Goal: Task Accomplishment & Management: Manage account settings

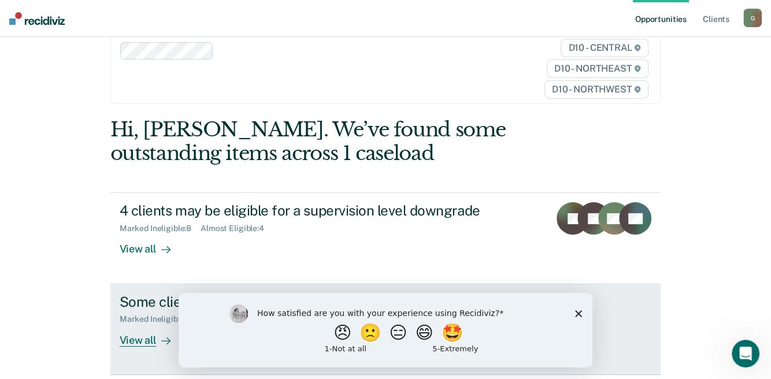
scroll to position [116, 0]
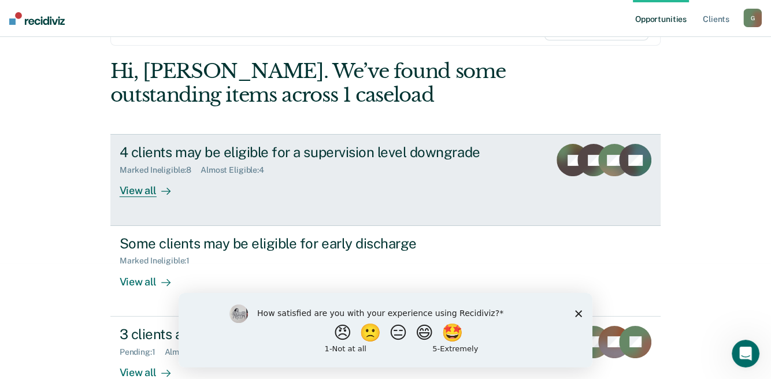
click at [140, 194] on div "View all" at bounding box center [152, 186] width 65 height 23
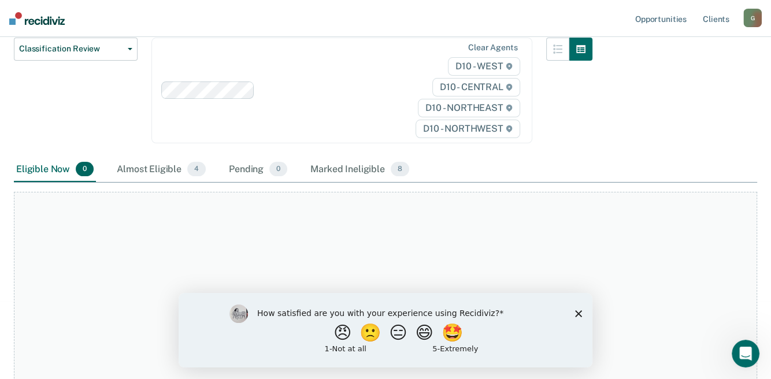
scroll to position [173, 0]
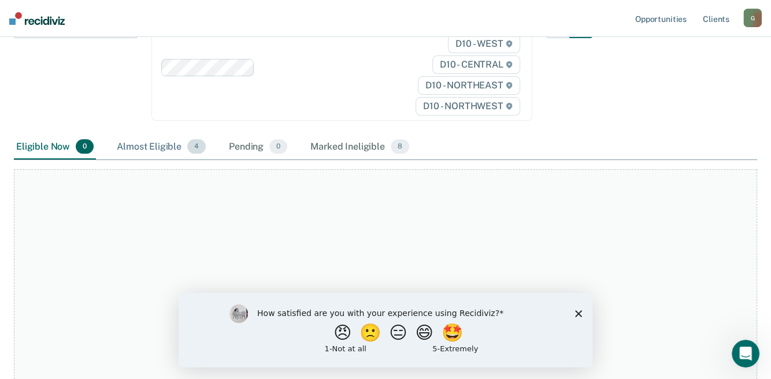
click at [149, 145] on div "Almost Eligible 4" at bounding box center [161, 147] width 94 height 25
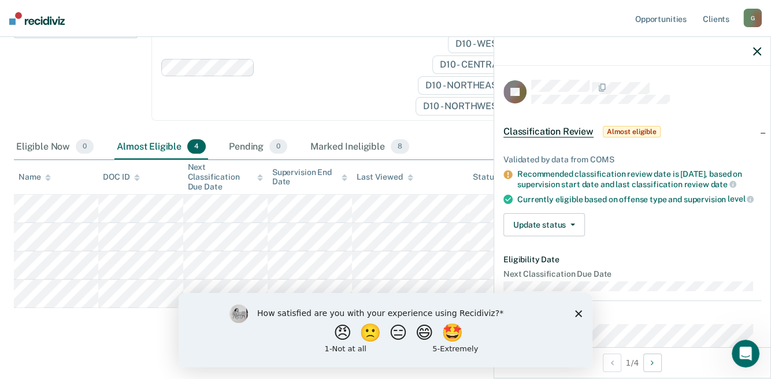
scroll to position [57, 0]
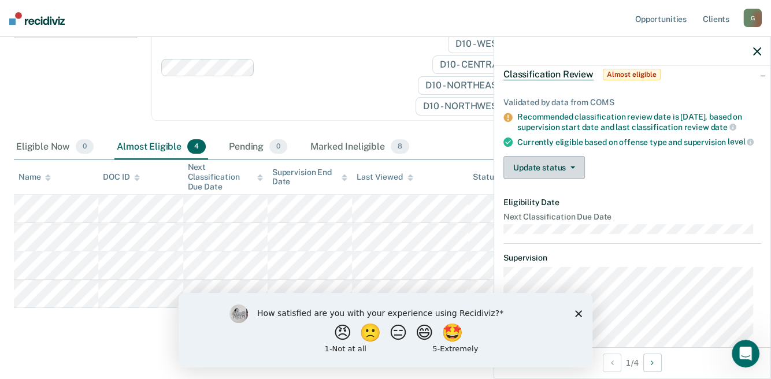
click at [556, 177] on button "Update status" at bounding box center [545, 167] width 82 height 23
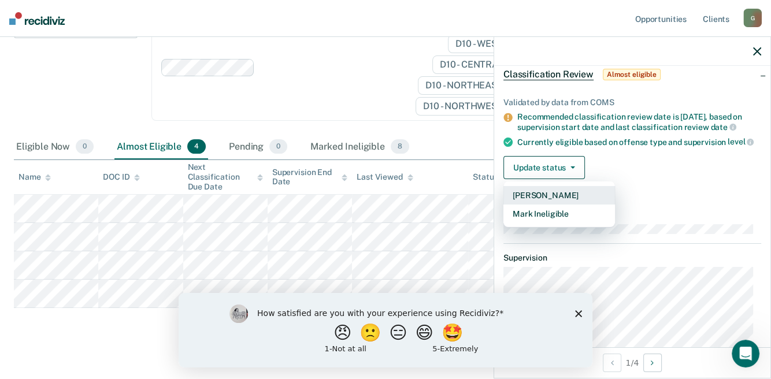
click at [555, 205] on button "[PERSON_NAME]" at bounding box center [560, 195] width 112 height 19
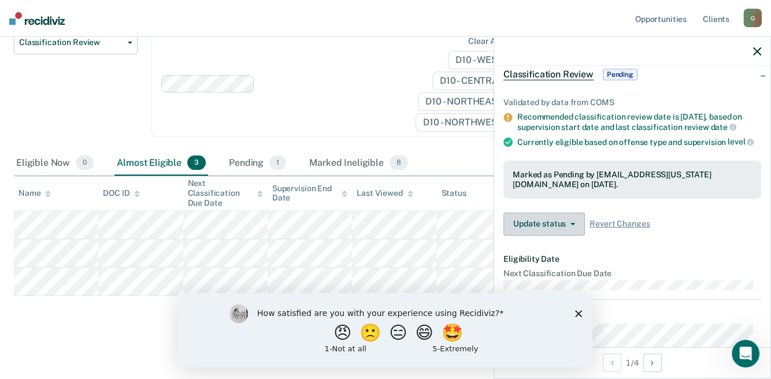
scroll to position [155, 0]
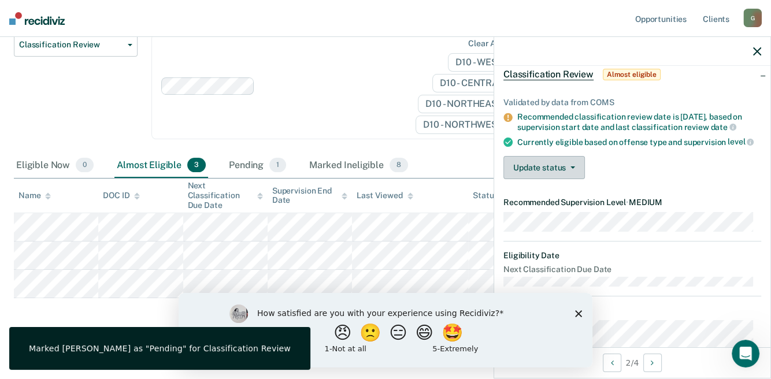
click at [563, 179] on button "Update status" at bounding box center [545, 167] width 82 height 23
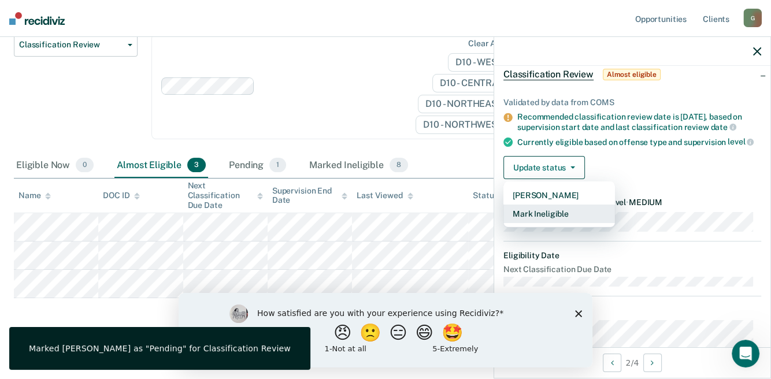
click at [543, 223] on button "Mark Ineligible" at bounding box center [560, 214] width 112 height 19
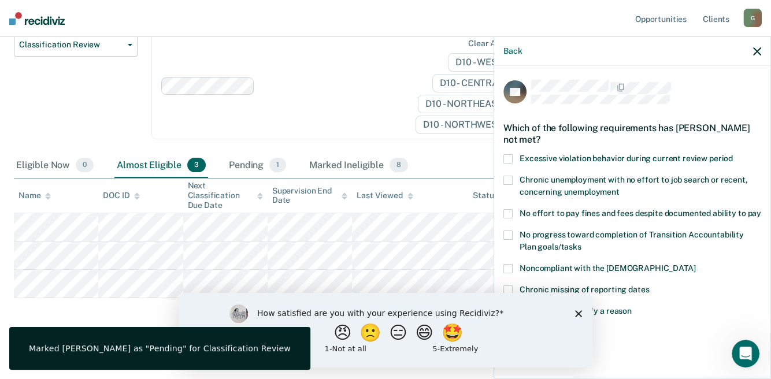
scroll to position [6, 0]
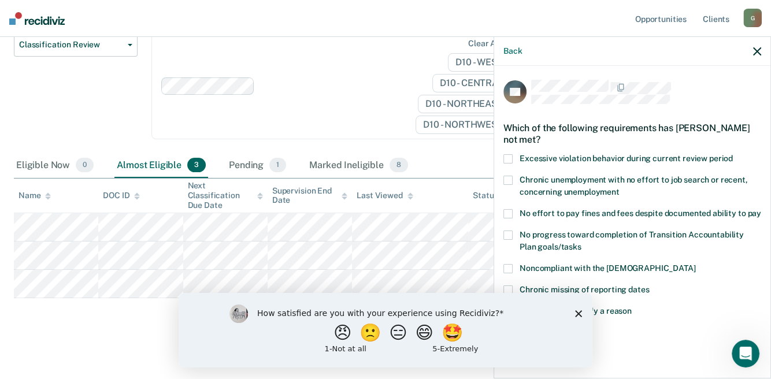
click at [513, 271] on label "Noncompliant with the [DEMOGRAPHIC_DATA]" at bounding box center [633, 270] width 258 height 12
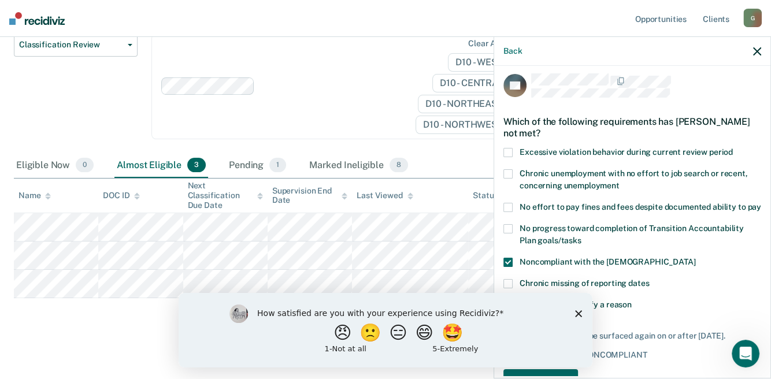
scroll to position [54, 0]
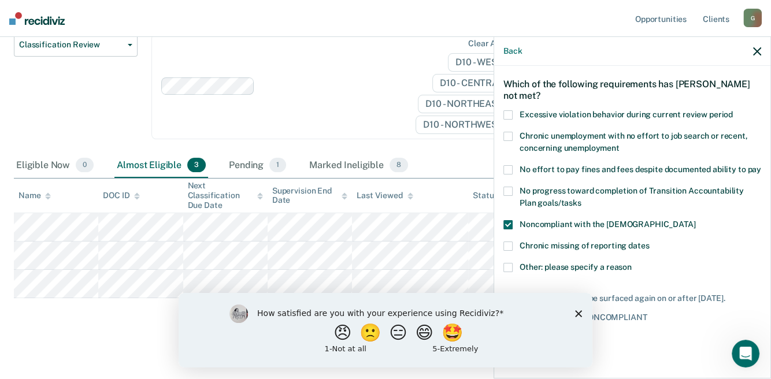
click at [576, 315] on polygon "Close survey" at bounding box center [578, 313] width 7 height 7
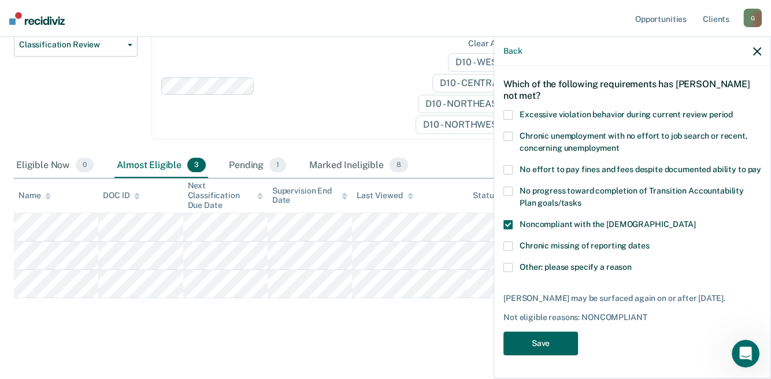
click at [531, 347] on button "Save" at bounding box center [541, 344] width 75 height 24
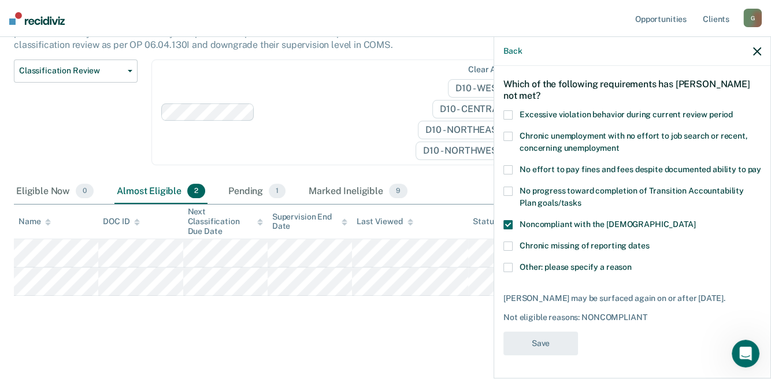
scroll to position [127, 0]
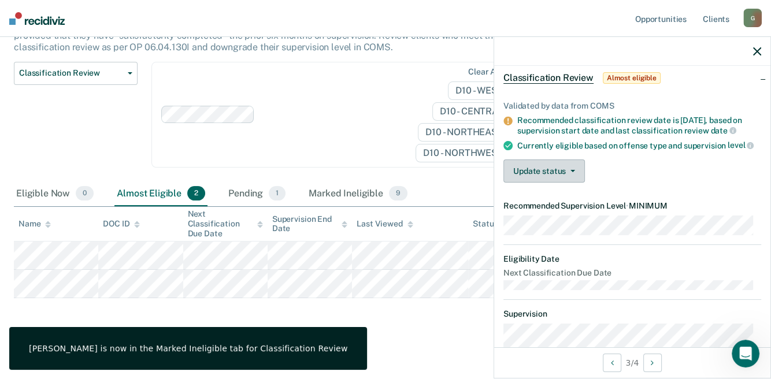
click at [549, 183] on button "Update status" at bounding box center [545, 171] width 82 height 23
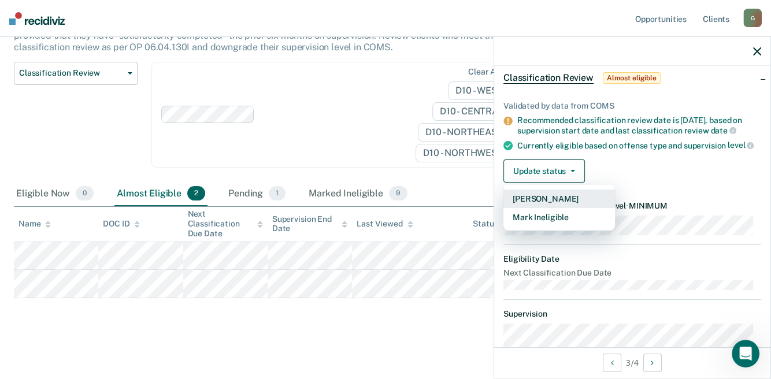
click at [549, 208] on button "[PERSON_NAME]" at bounding box center [560, 199] width 112 height 19
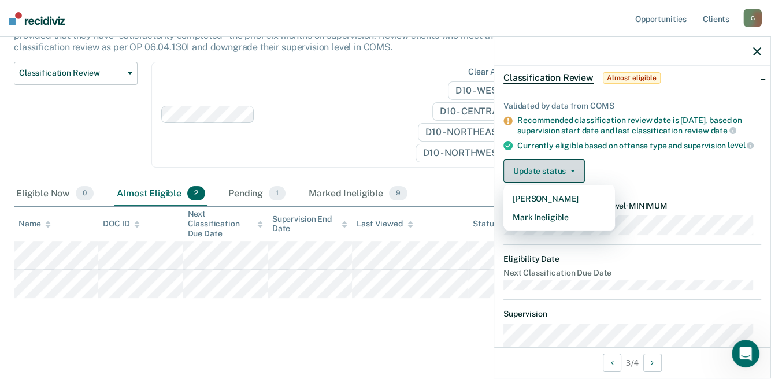
scroll to position [98, 0]
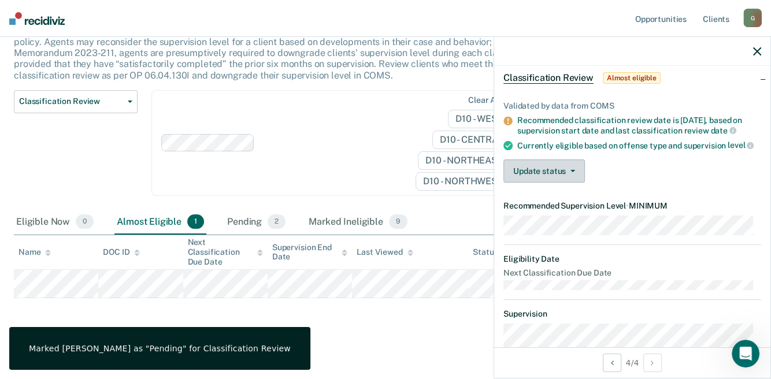
click at [534, 176] on button "Update status" at bounding box center [545, 171] width 82 height 23
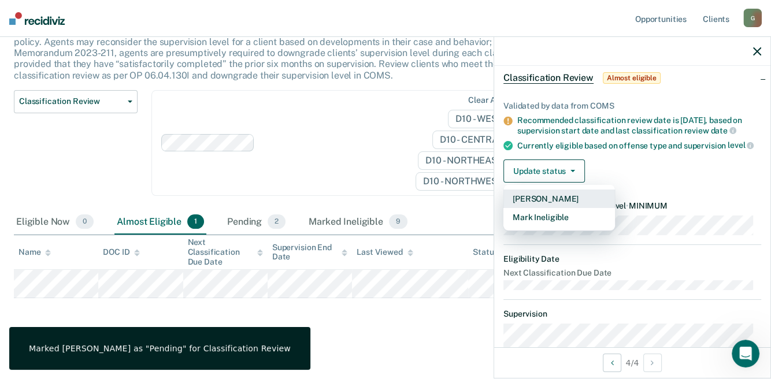
click at [535, 206] on button "[PERSON_NAME]" at bounding box center [560, 199] width 112 height 19
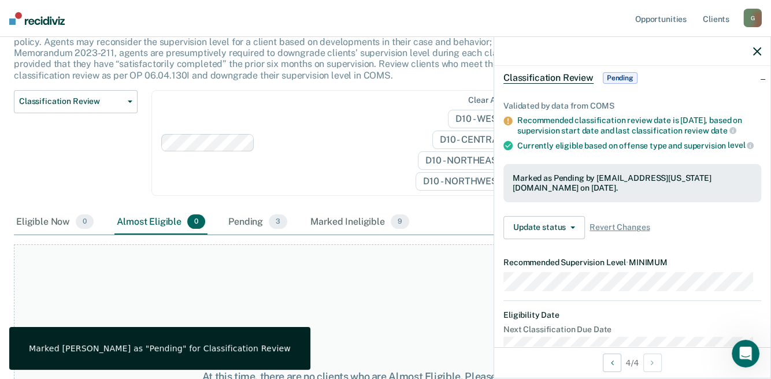
click at [271, 308] on div "At this time, there are no clients who are Almost Eligible. Please navigate to …" at bounding box center [386, 383] width 744 height 276
click at [333, 218] on div "Marked Ineligible 9" at bounding box center [359, 222] width 103 height 25
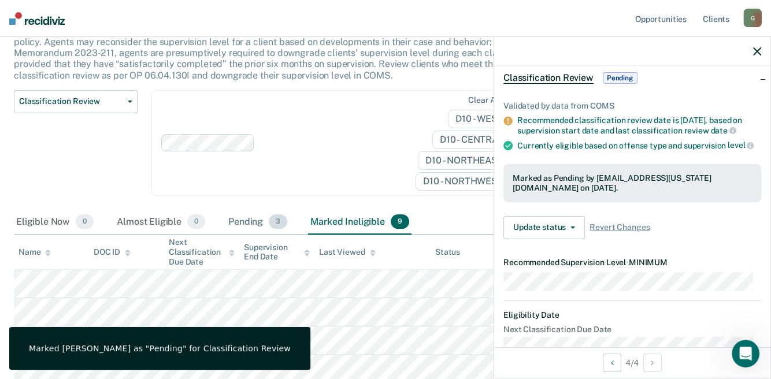
click at [241, 224] on div "Pending 3" at bounding box center [258, 222] width 64 height 25
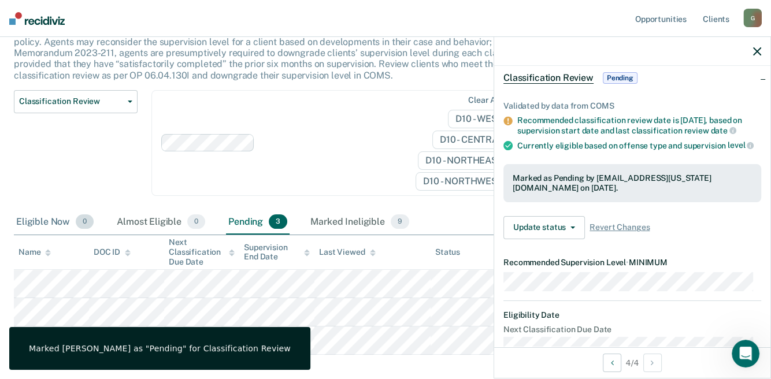
click at [33, 219] on div "Eligible Now 0" at bounding box center [55, 222] width 82 height 25
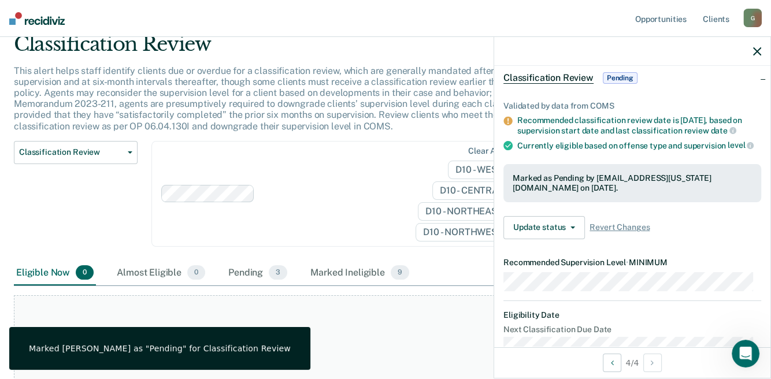
scroll to position [0, 0]
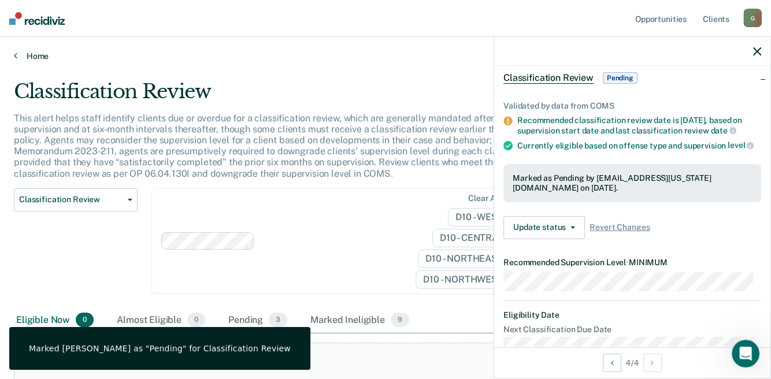
click at [35, 59] on link "Home" at bounding box center [386, 56] width 744 height 10
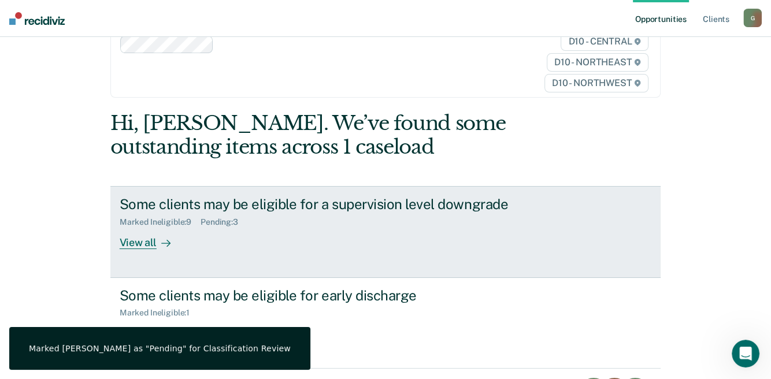
scroll to position [173, 0]
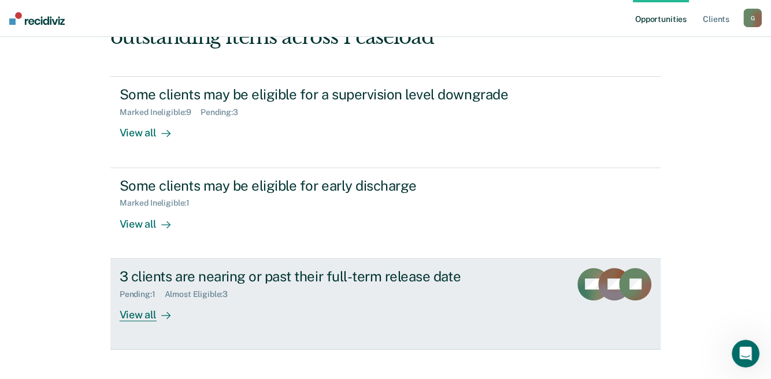
click at [147, 317] on div "View all" at bounding box center [152, 310] width 65 height 23
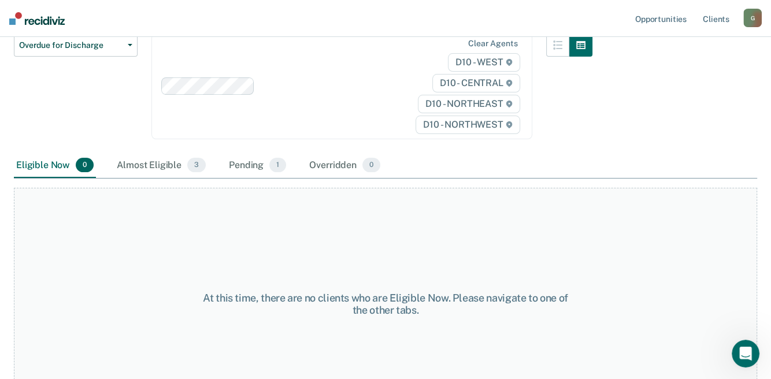
scroll to position [148, 0]
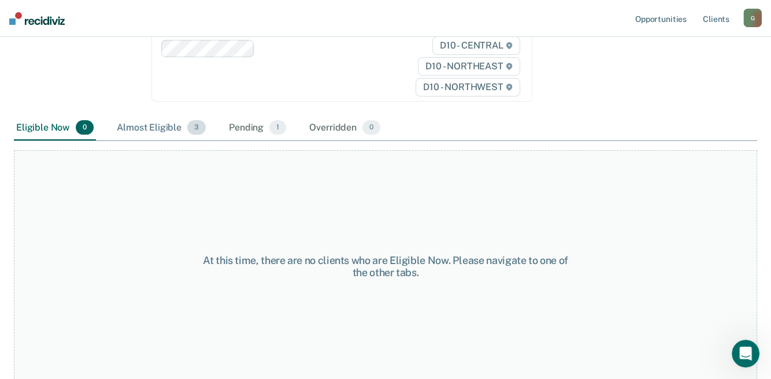
click at [146, 132] on div "Almost Eligible 3" at bounding box center [161, 128] width 94 height 25
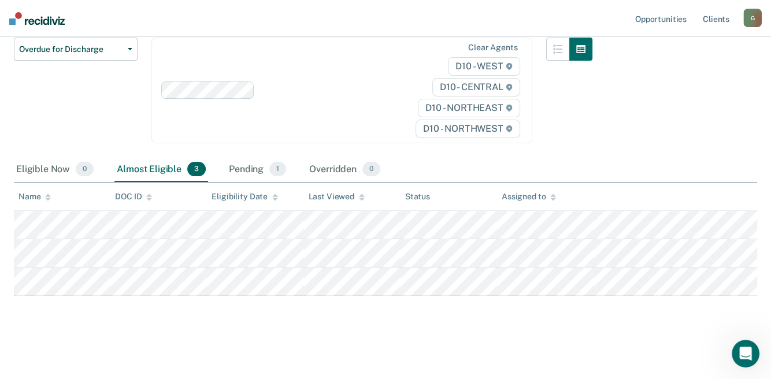
scroll to position [105, 0]
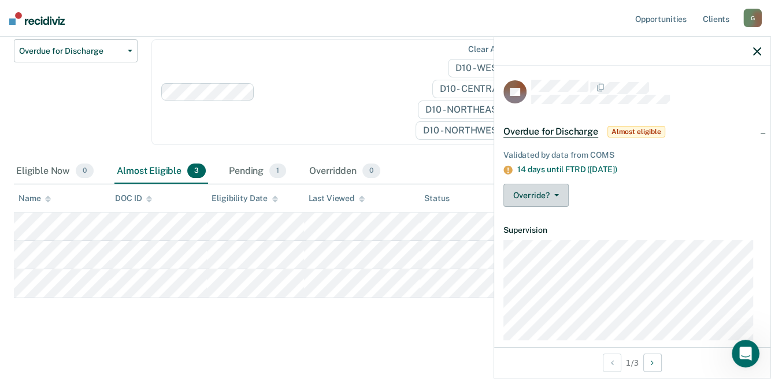
click at [546, 203] on button "Override?" at bounding box center [536, 195] width 65 height 23
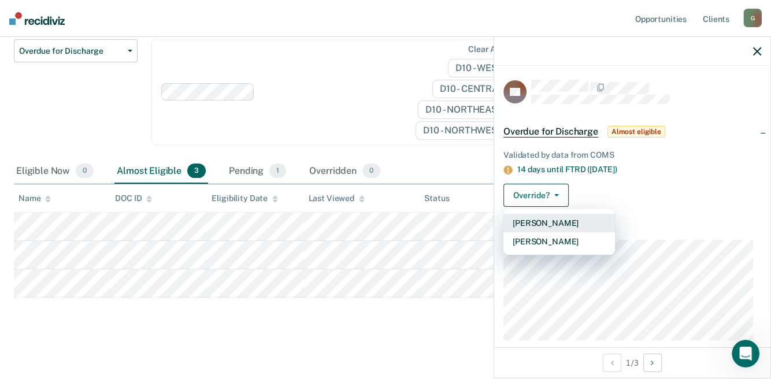
click at [546, 220] on button "[PERSON_NAME]" at bounding box center [560, 223] width 112 height 19
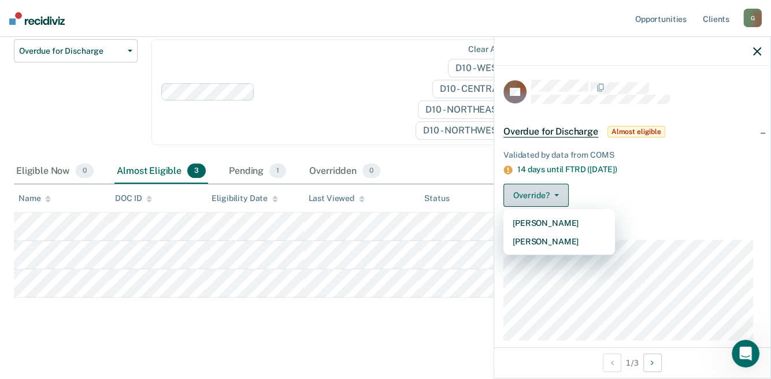
scroll to position [76, 0]
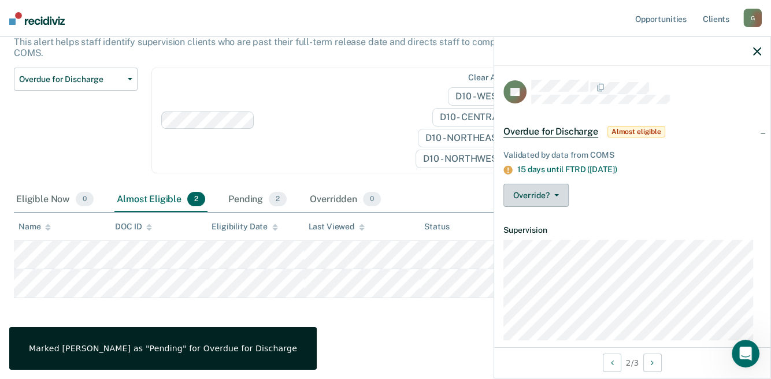
click at [563, 199] on button "Override?" at bounding box center [536, 195] width 65 height 23
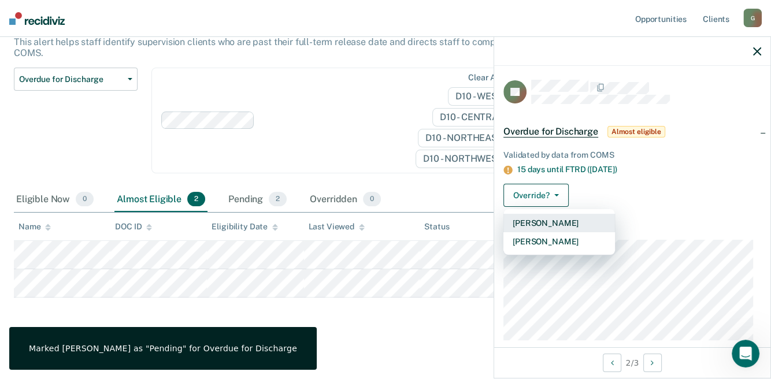
click at [521, 221] on button "[PERSON_NAME]" at bounding box center [560, 223] width 112 height 19
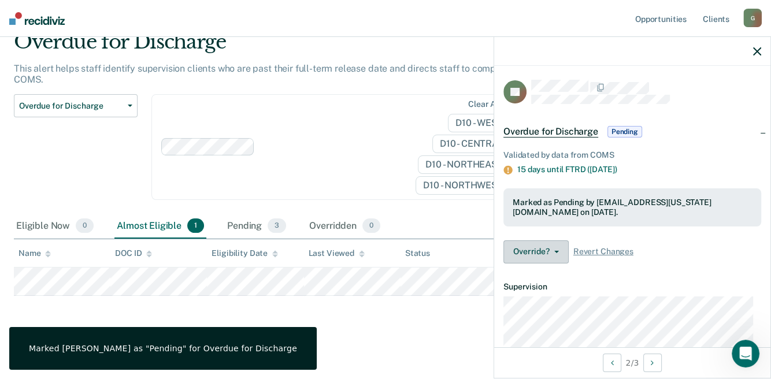
scroll to position [48, 0]
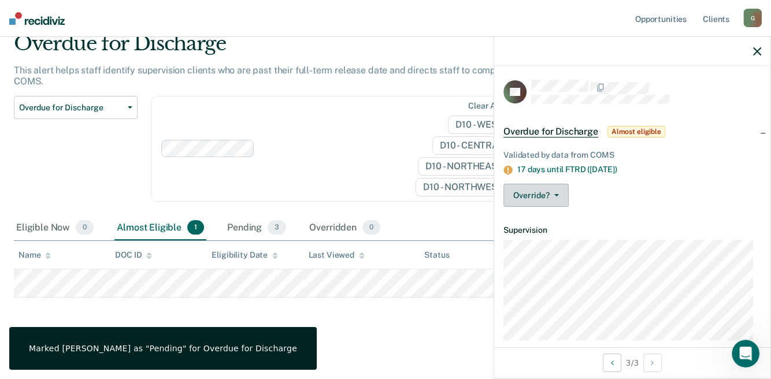
click at [553, 199] on button "Override?" at bounding box center [536, 195] width 65 height 23
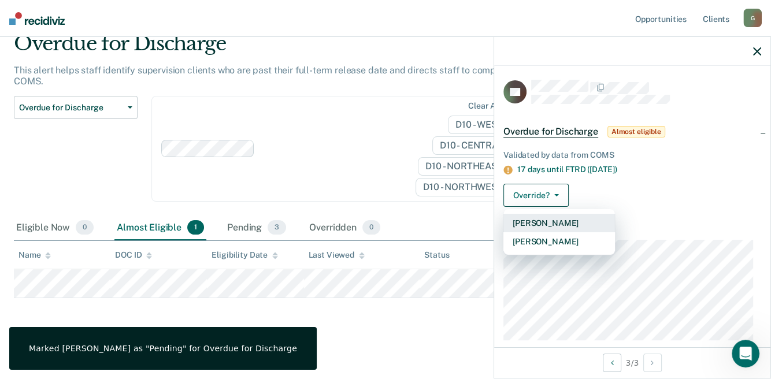
click at [553, 216] on button "[PERSON_NAME]" at bounding box center [560, 223] width 112 height 19
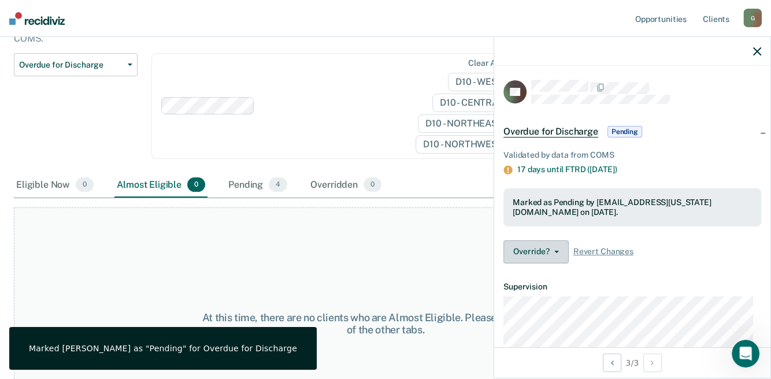
scroll to position [0, 0]
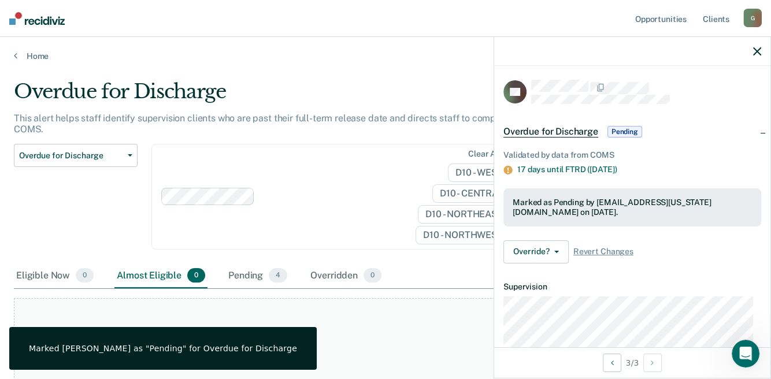
click at [354, 150] on div "Clear agents D10 - WEST D10 - CENTRAL D10 - NORTHEAST D10 - NORTHWEST" at bounding box center [341, 197] width 381 height 106
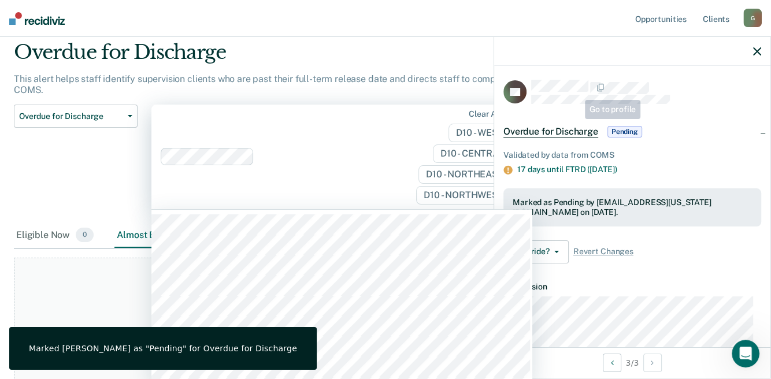
scroll to position [43, 0]
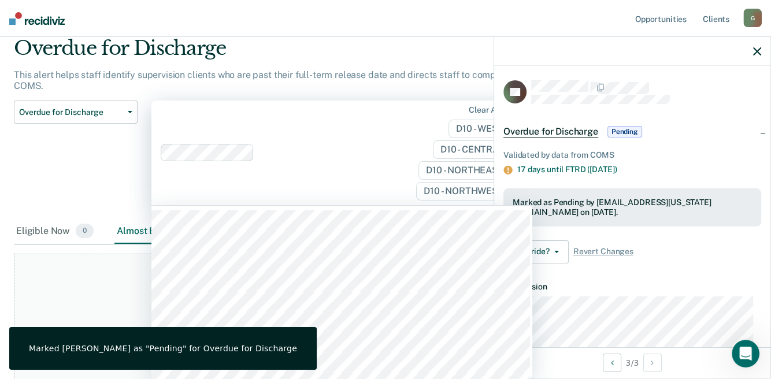
drag, startPoint x: 762, startPoint y: 53, endPoint x: 754, endPoint y: 60, distance: 10.7
click at [762, 53] on div at bounding box center [632, 51] width 276 height 29
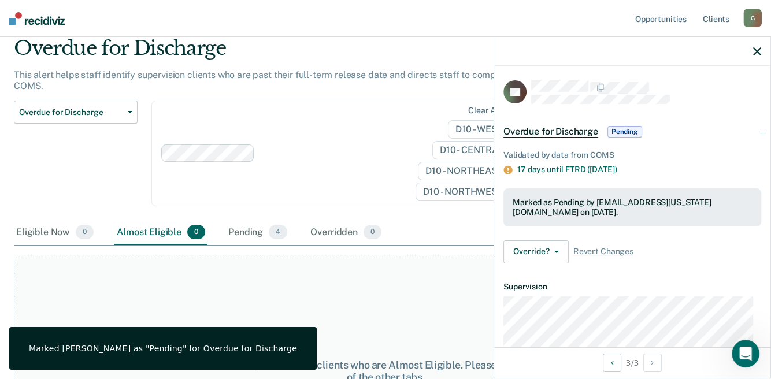
click at [761, 51] on div at bounding box center [632, 51] width 276 height 29
click at [755, 54] on icon "button" at bounding box center [757, 51] width 8 height 8
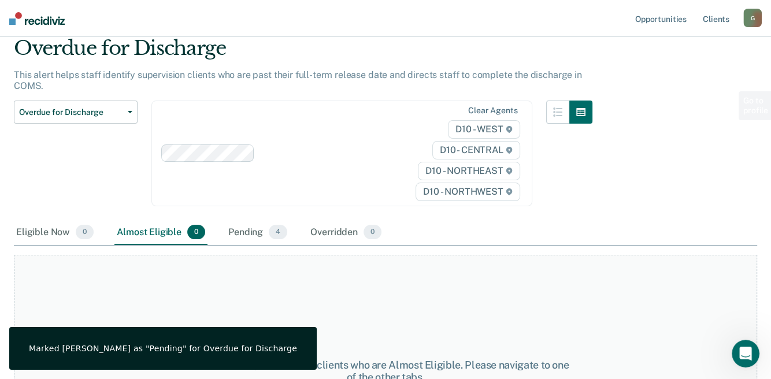
click at [409, 228] on div "Eligible Now 0 Almost Eligible 0 Pending 4 Overridden 0" at bounding box center [386, 233] width 744 height 26
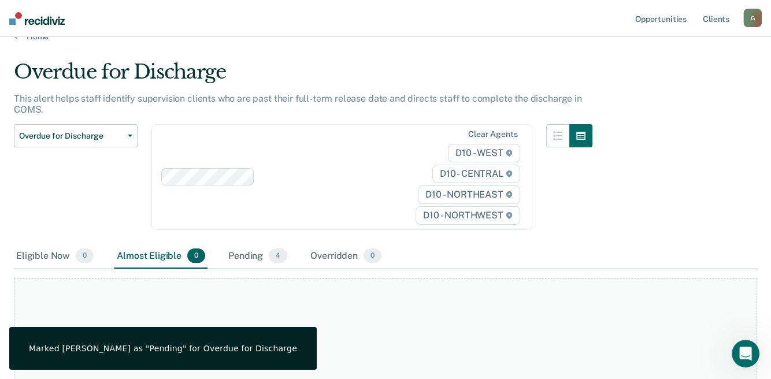
scroll to position [0, 0]
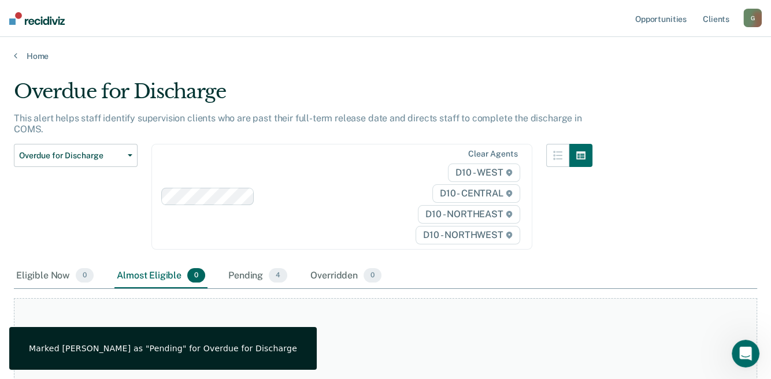
click at [27, 61] on main "Overdue for Discharge This alert helps staff identify supervision clients who a…" at bounding box center [385, 232] width 771 height 343
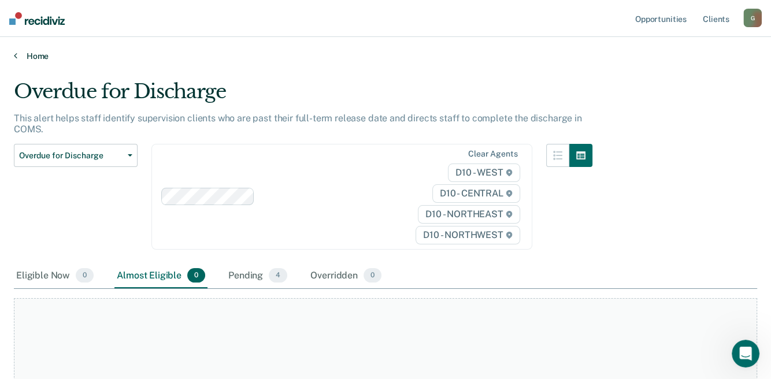
click at [34, 56] on link "Home" at bounding box center [386, 56] width 744 height 10
